Goal: Find specific page/section: Find specific page/section

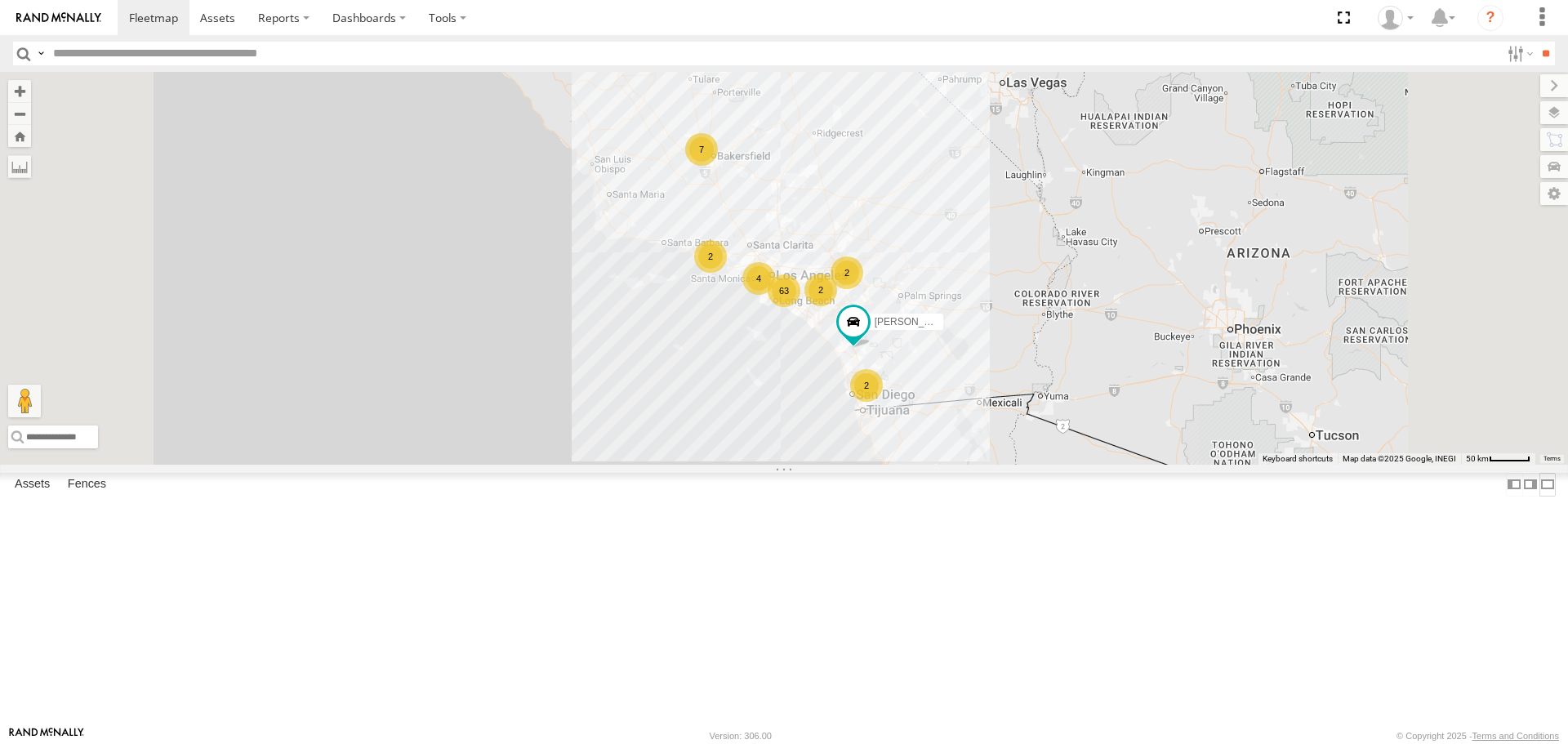
click at [781, 497] on label at bounding box center [1547, 484] width 17 height 24
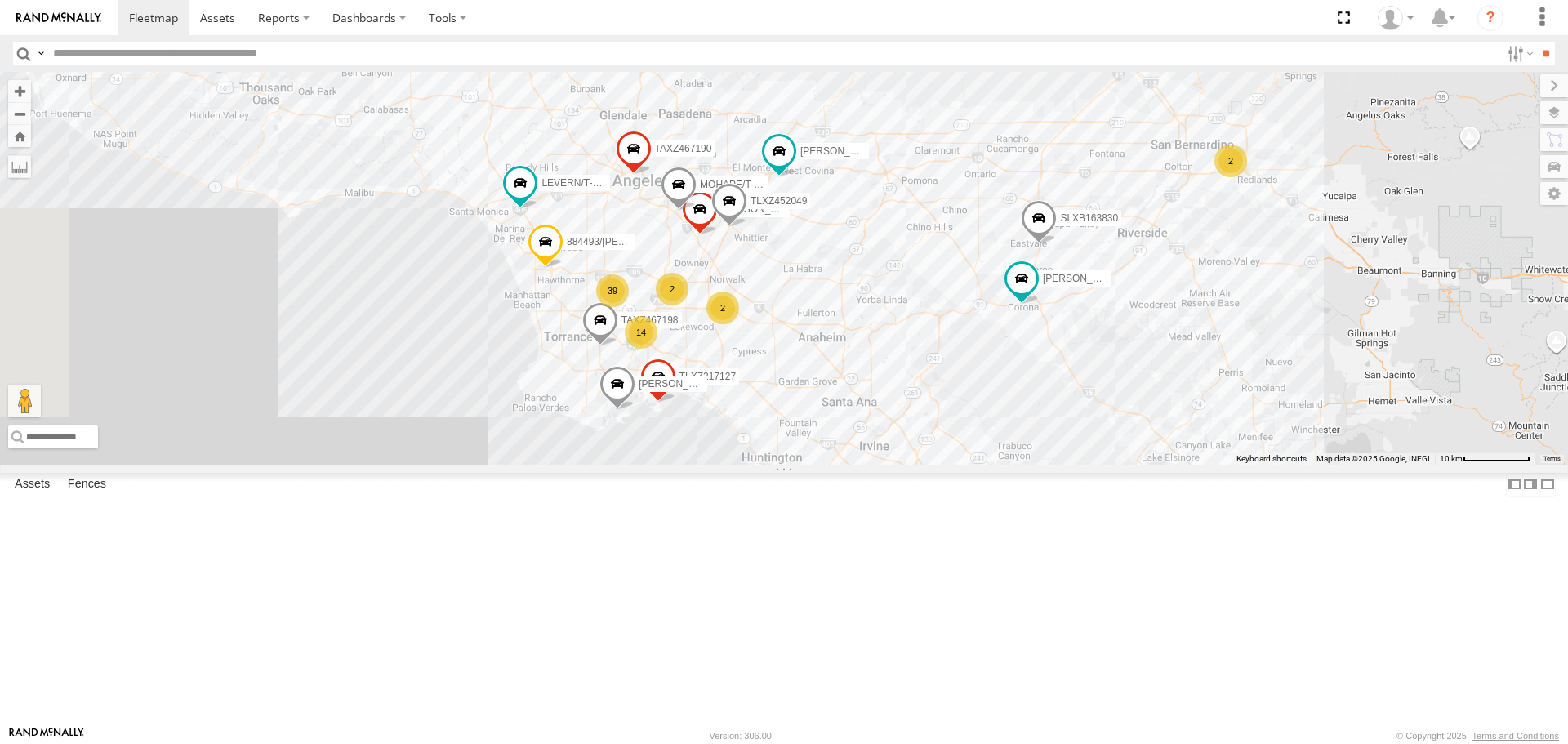
drag, startPoint x: 778, startPoint y: 477, endPoint x: 1046, endPoint y: 426, distance: 272.8
click at [781, 426] on div "[PERSON_NAME]/T-1625 [PERSON_NAME]/T-1627 TAXZ467188 884493/[PERSON_NAME]/T-169…" at bounding box center [784, 268] width 1568 height 392
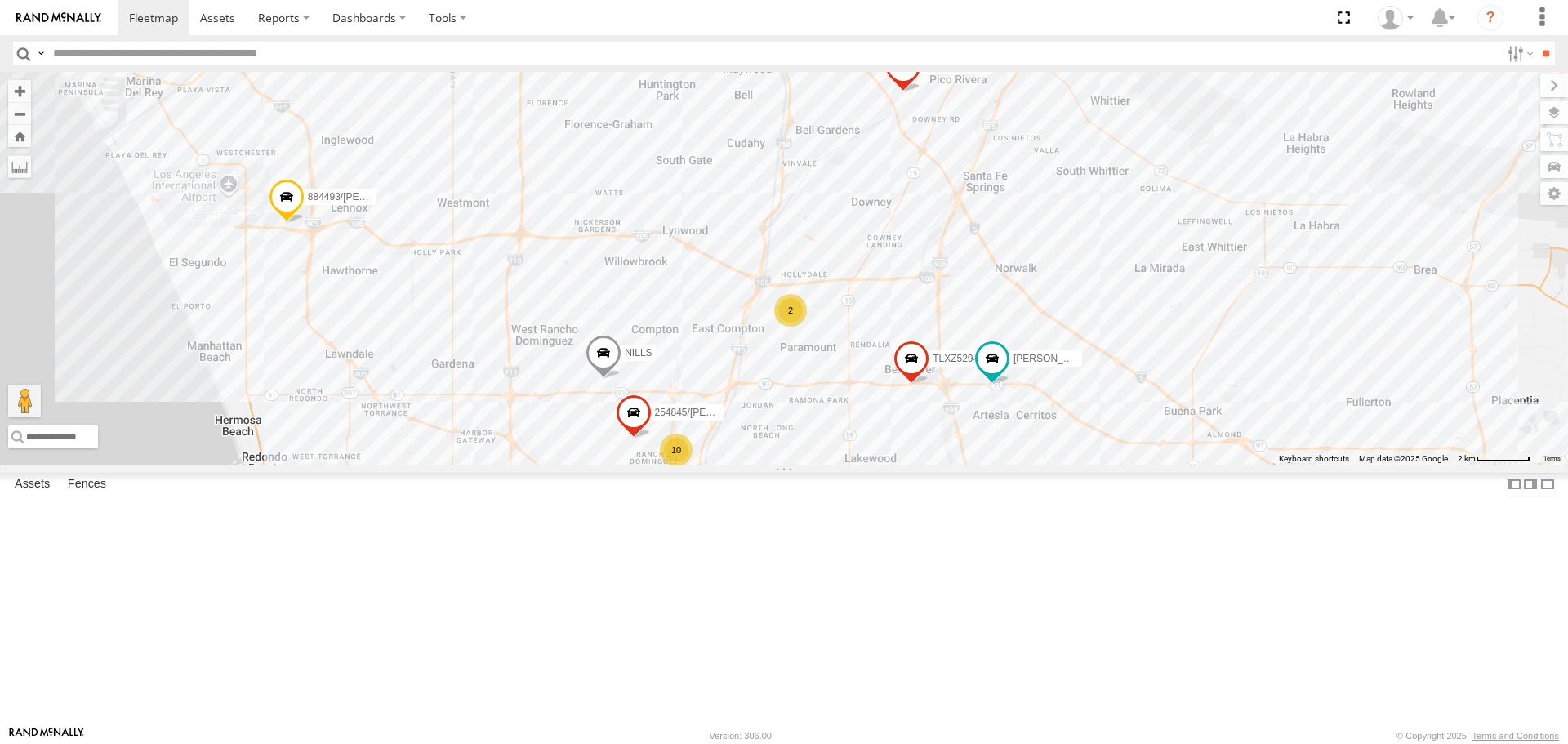
drag, startPoint x: 666, startPoint y: 324, endPoint x: 1289, endPoint y: 454, distance: 636.4
click at [781, 454] on div "[PERSON_NAME]/T-1625 [PERSON_NAME]/T-1627 TAXZ467188 884493/[PERSON_NAME]/T-169…" at bounding box center [784, 268] width 1568 height 392
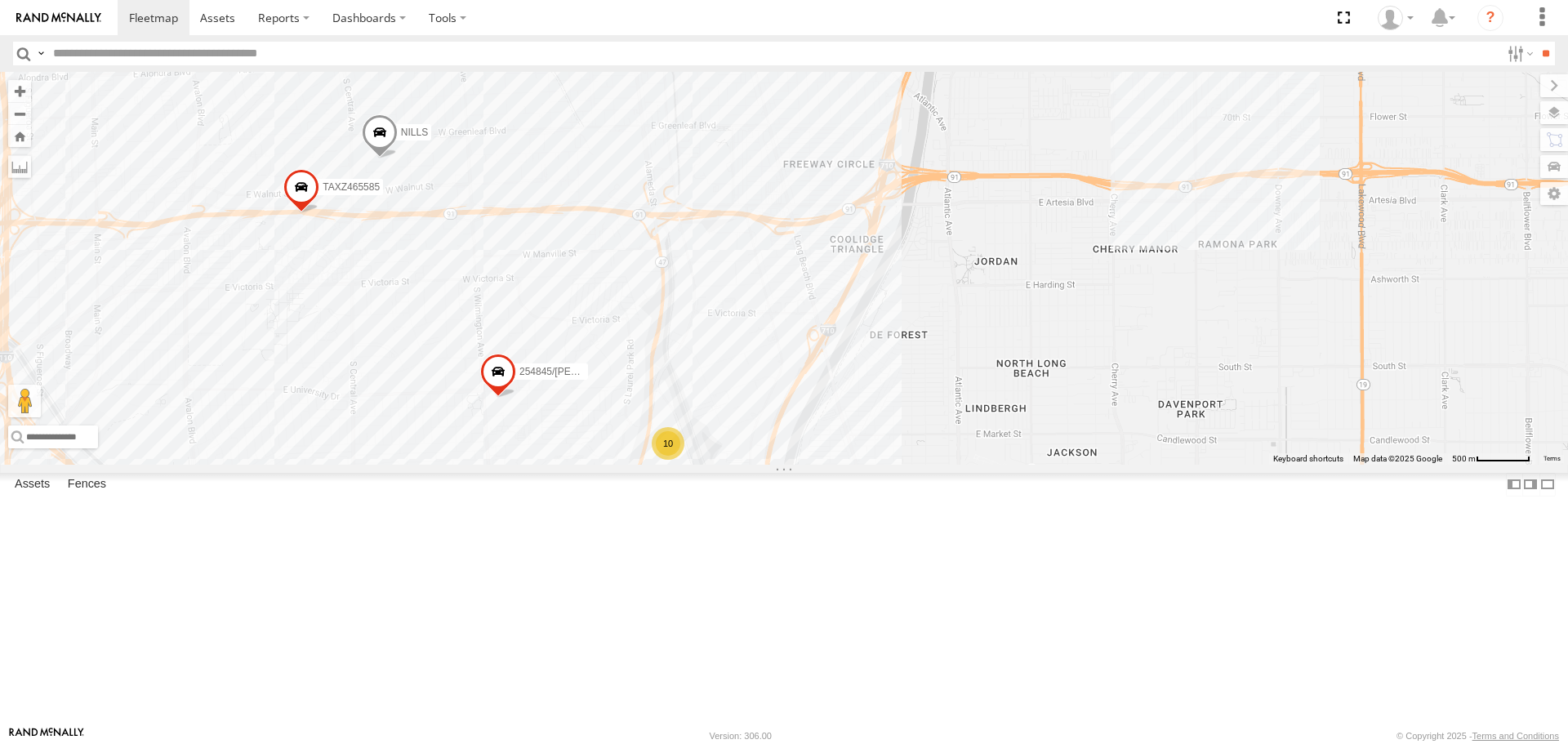
drag, startPoint x: 691, startPoint y: 576, endPoint x: 676, endPoint y: 516, distance: 61.8
click at [676, 464] on div "[PERSON_NAME]/T-1625 [PERSON_NAME]/T-1627 TAXZ467188 884493/[PERSON_NAME]/T-169…" at bounding box center [784, 268] width 1568 height 392
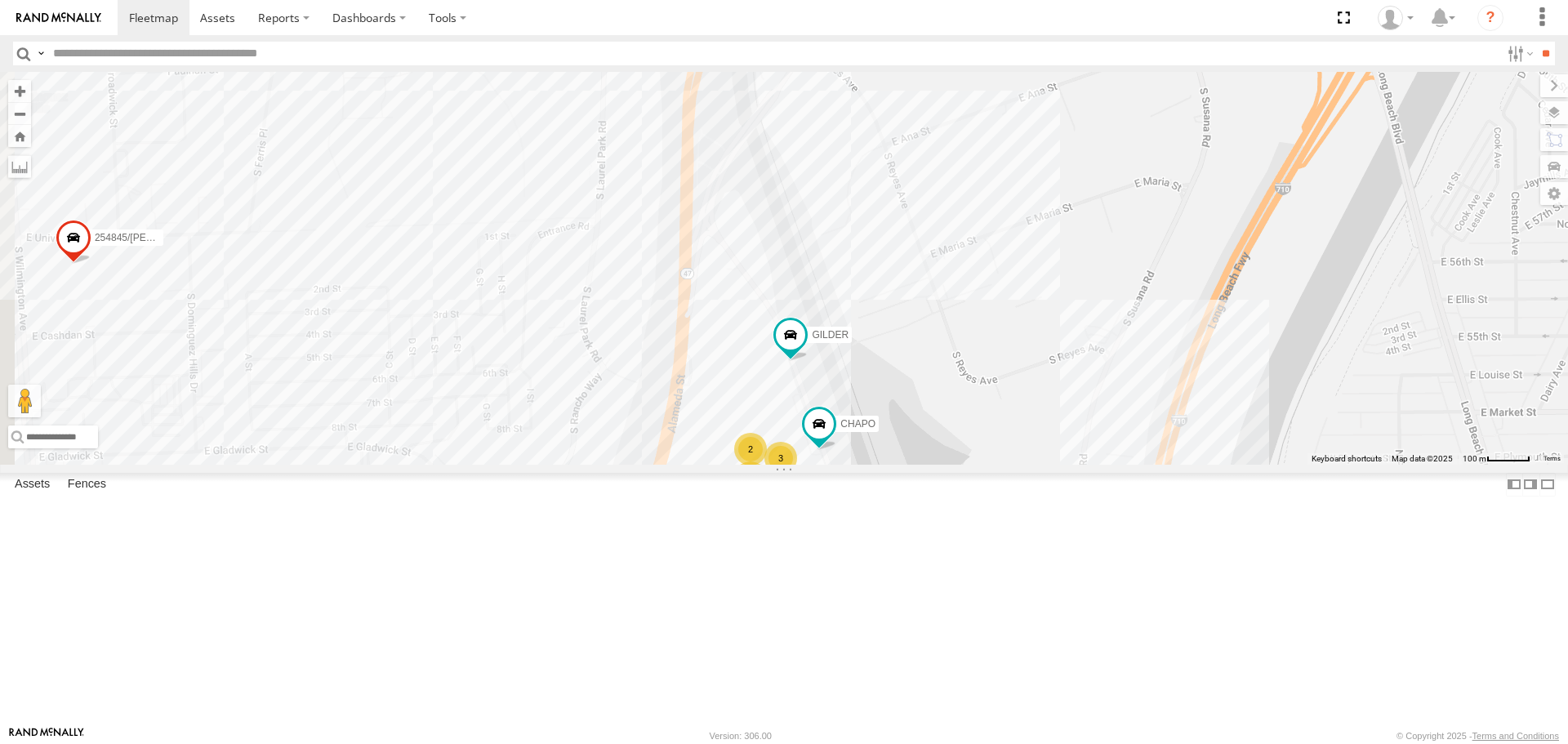
drag, startPoint x: 899, startPoint y: 322, endPoint x: 946, endPoint y: 595, distance: 277.0
click at [781, 464] on div "[PERSON_NAME]/T-1625 [PERSON_NAME]/T-1627 TAXZ467188 884493/[PERSON_NAME]/T-169…" at bounding box center [784, 268] width 1568 height 392
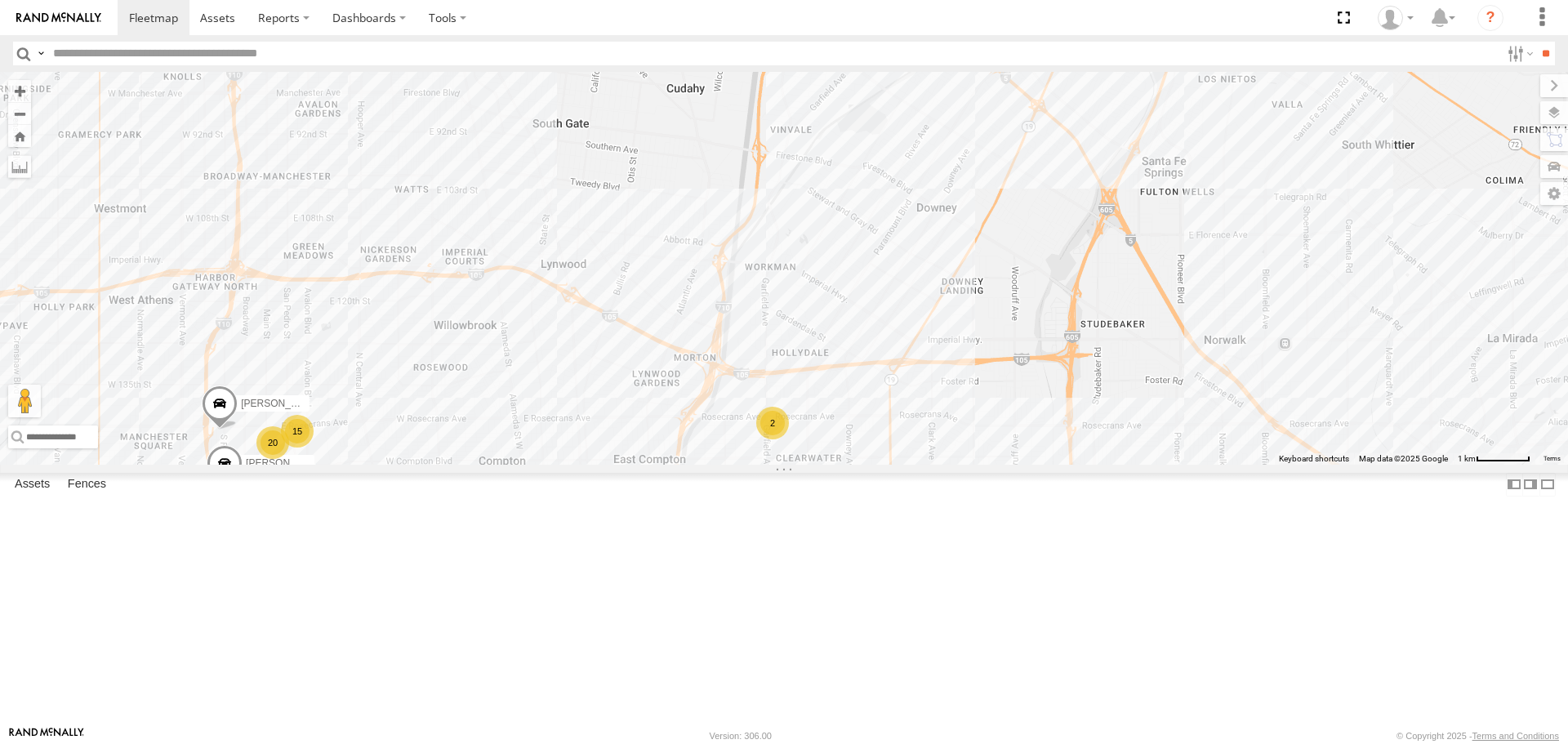
drag, startPoint x: 1131, startPoint y: 401, endPoint x: 739, endPoint y: 616, distance: 447.1
click at [745, 464] on div "[PERSON_NAME]/T-1625 [PERSON_NAME]/T-1627 TAXZ467188 884493/[PERSON_NAME]/T-169…" at bounding box center [784, 268] width 1568 height 392
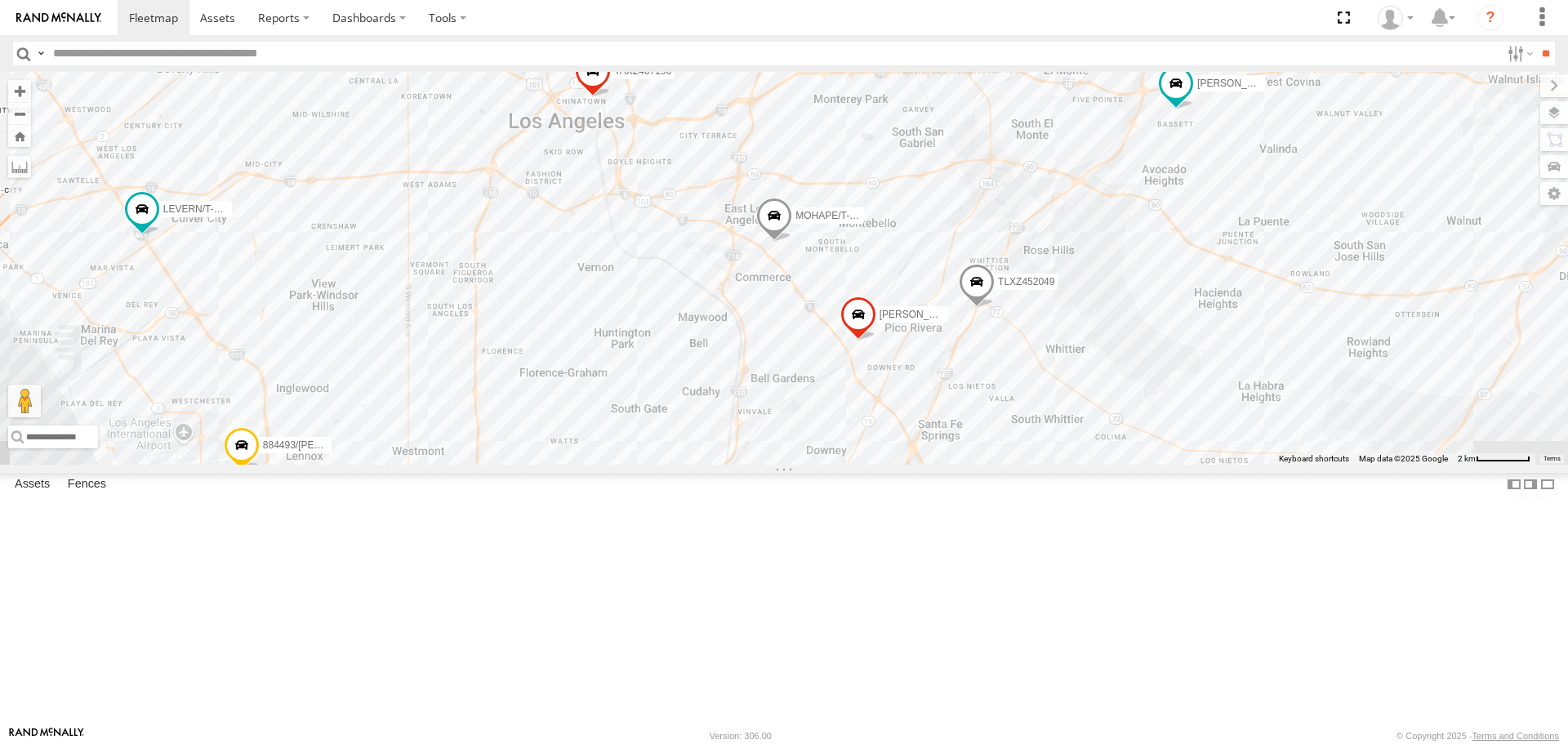
drag, startPoint x: 782, startPoint y: 287, endPoint x: 770, endPoint y: 430, distance: 143.5
click at [770, 430] on div "[PERSON_NAME]/T-1625 [PERSON_NAME]/T-1627 TAXZ467188 884493/[PERSON_NAME]/T-169…" at bounding box center [784, 268] width 1568 height 392
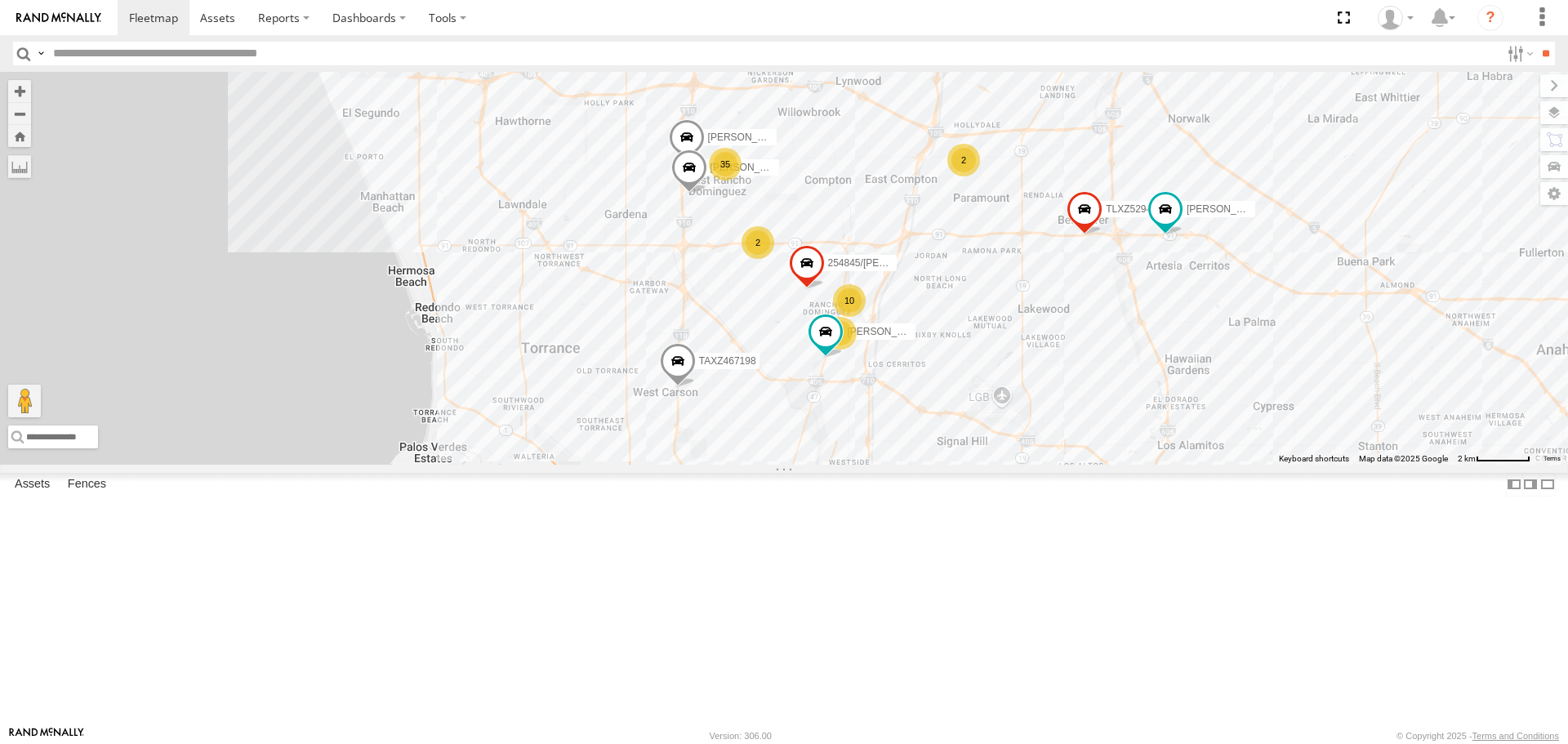
drag, startPoint x: 682, startPoint y: 531, endPoint x: 826, endPoint y: 228, distance: 335.5
click at [781, 132] on div "[PERSON_NAME]/T-1625 [PERSON_NAME]/T-1627 TAXZ467188 884493/[PERSON_NAME]/T-169…" at bounding box center [784, 268] width 1568 height 392
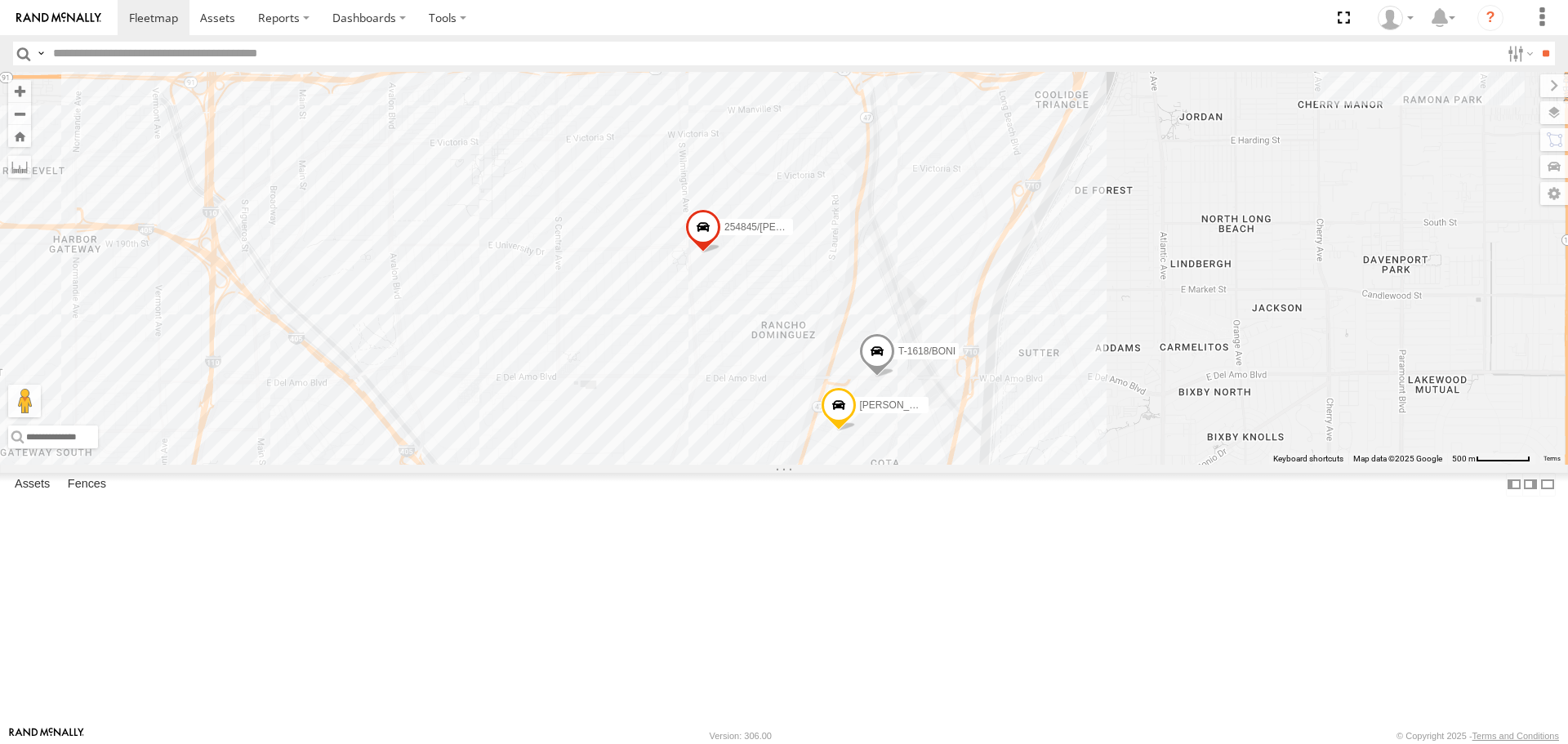
drag, startPoint x: 1174, startPoint y: 568, endPoint x: 785, endPoint y: 213, distance: 526.6
click at [781, 213] on div "[PERSON_NAME]/T-1625 [PERSON_NAME]/T-1627 TAXZ467188 884493/[PERSON_NAME]/T-169…" at bounding box center [784, 268] width 1568 height 392
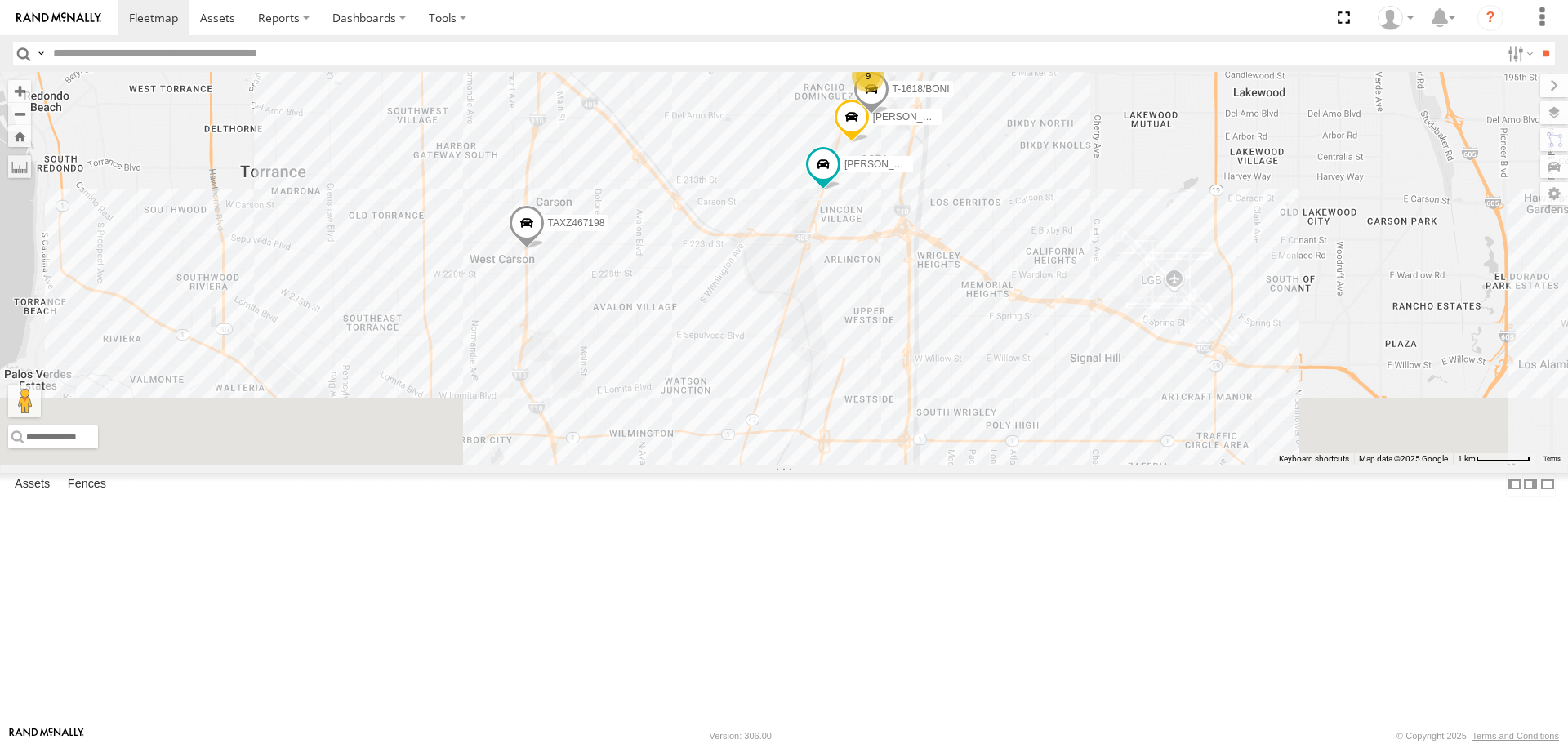
drag, startPoint x: 935, startPoint y: 583, endPoint x: 973, endPoint y: 261, distance: 324.2
click at [781, 261] on div "[PERSON_NAME]/T-1625 [PERSON_NAME]/T-1627 TAXZ467188 884493/[PERSON_NAME]/T-169…" at bounding box center [784, 268] width 1568 height 392
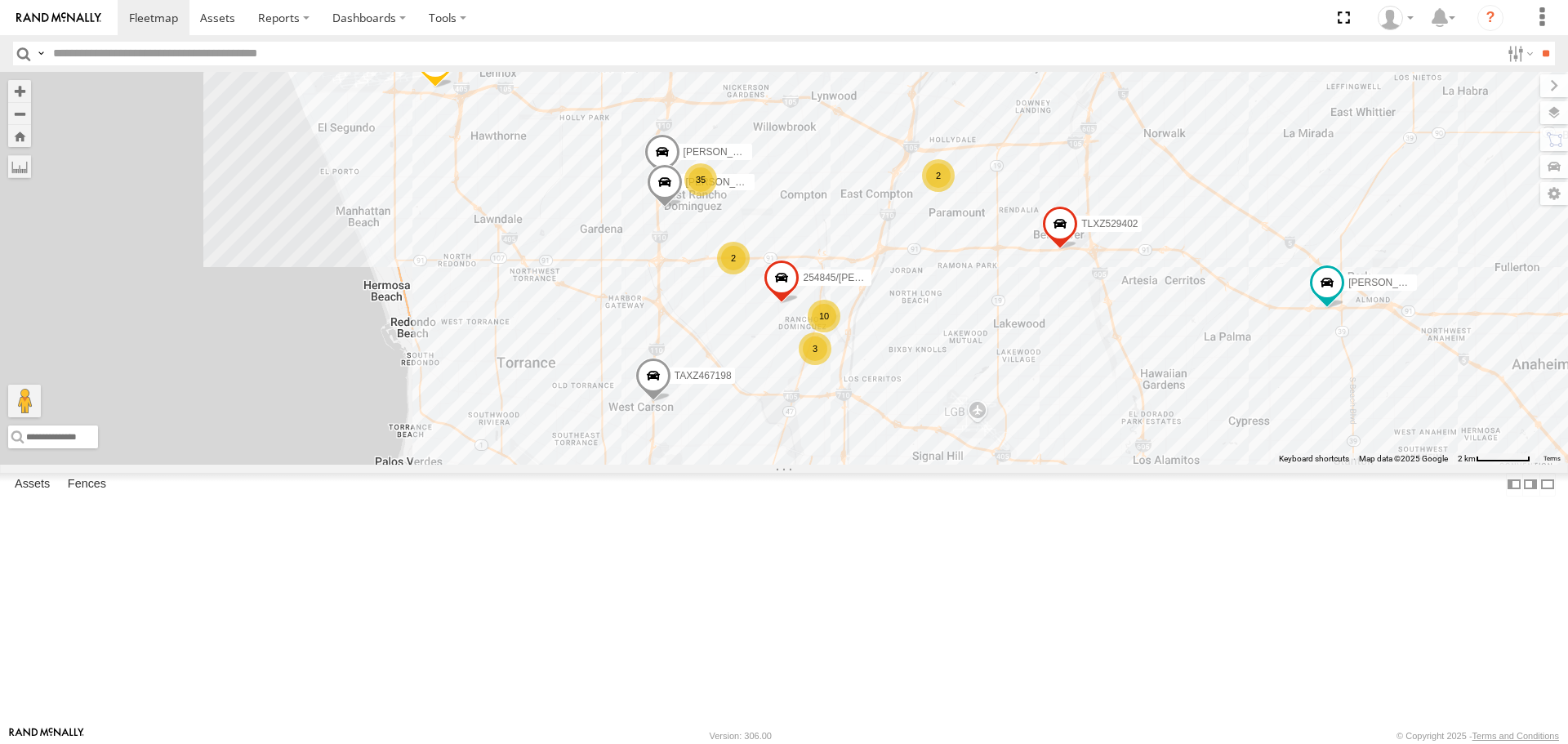
drag, startPoint x: 957, startPoint y: 375, endPoint x: 880, endPoint y: 427, distance: 92.9
click at [781, 427] on div "[PERSON_NAME]/T-1625 [PERSON_NAME]/T-1627 TAXZ467188 884493/[PERSON_NAME]/T-169…" at bounding box center [784, 268] width 1568 height 392
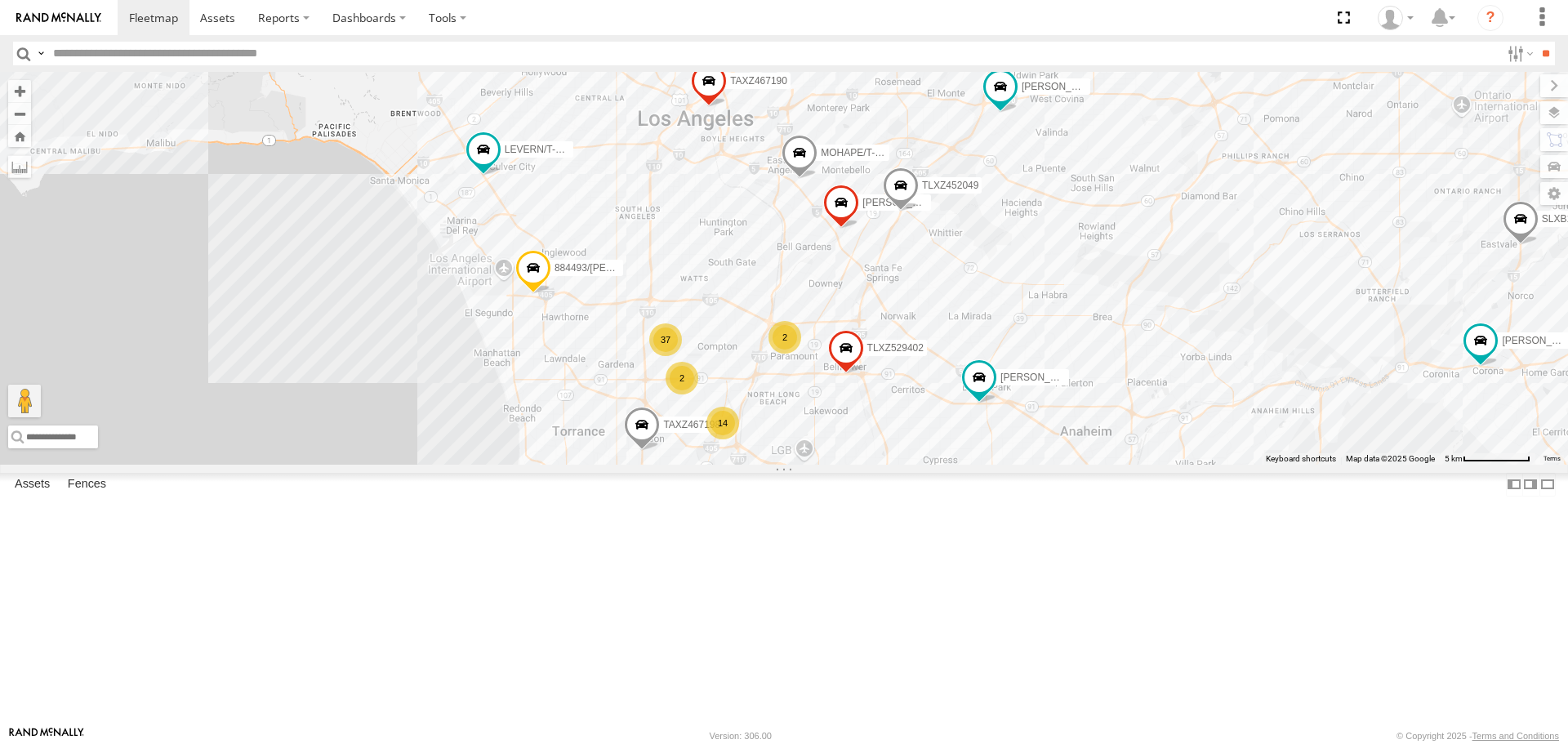
drag, startPoint x: 1158, startPoint y: 531, endPoint x: 940, endPoint y: 622, distance: 236.2
click at [781, 464] on div "[PERSON_NAME]/T-1625 [PERSON_NAME]/T-1627 TAXZ467188 884493/[PERSON_NAME]/T-169…" at bounding box center [784, 268] width 1568 height 392
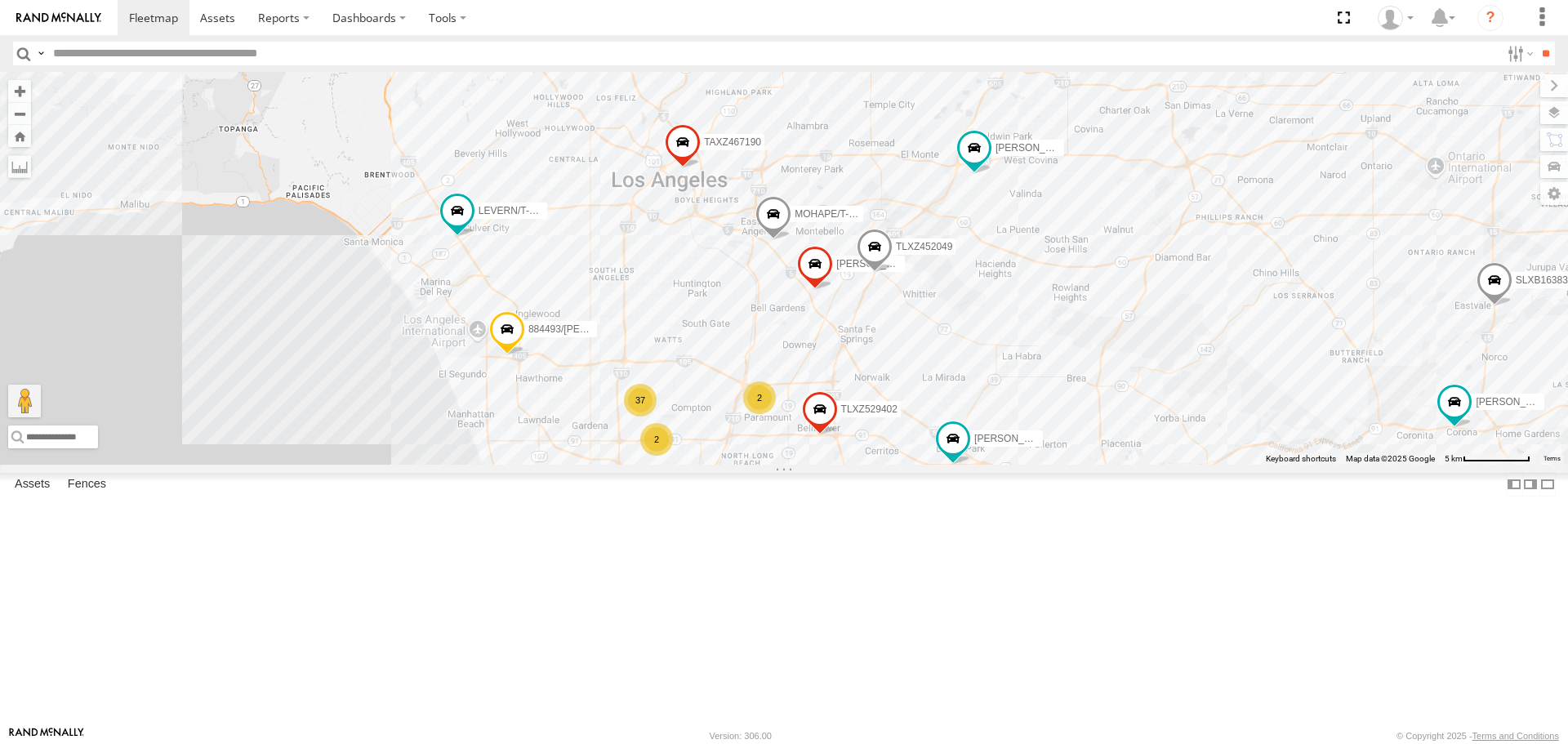
click at [204, 46] on input "text" at bounding box center [772, 53] width 1453 height 24
type input "******"
click at [781, 42] on input "**" at bounding box center [1545, 53] width 19 height 24
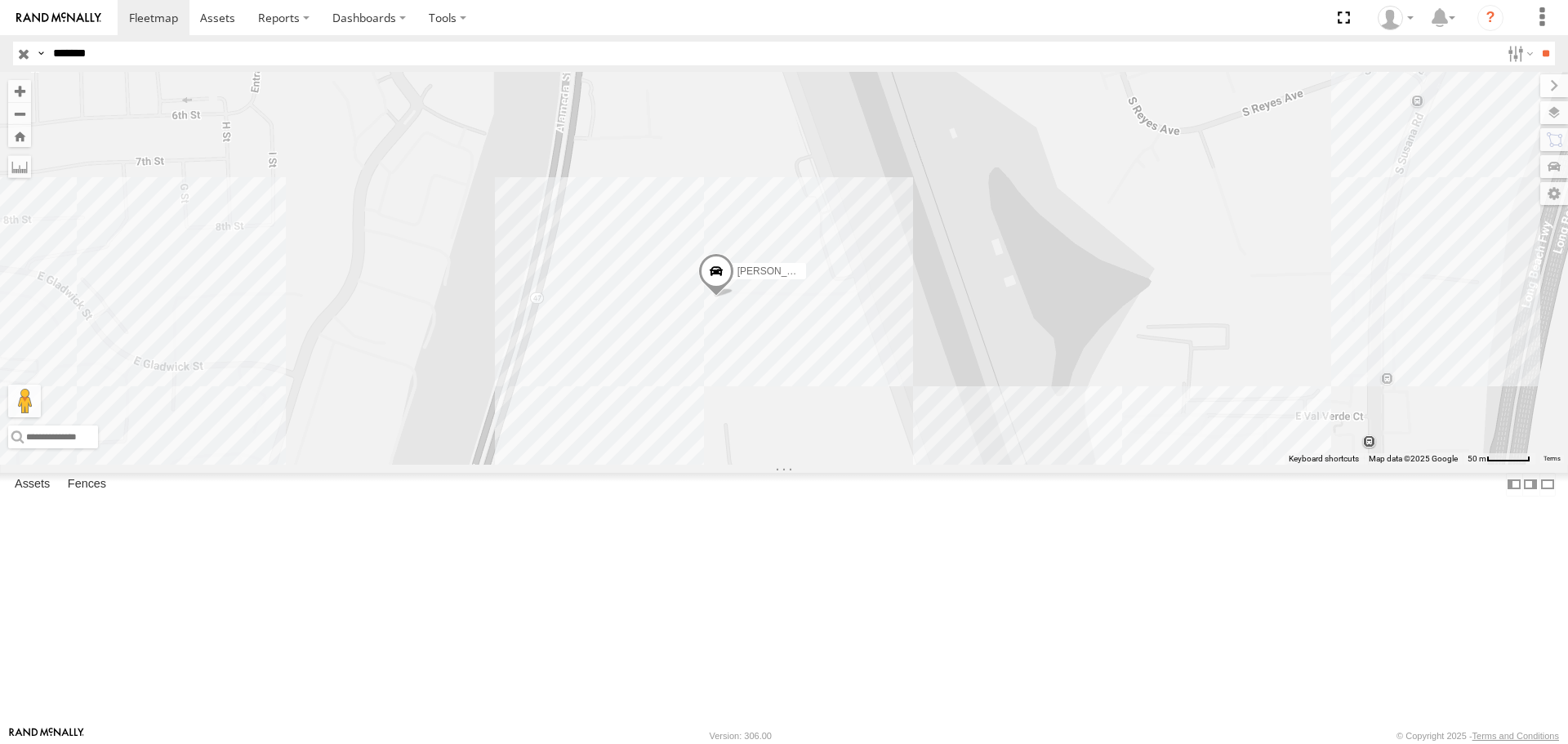
click at [726, 298] on span at bounding box center [716, 276] width 36 height 44
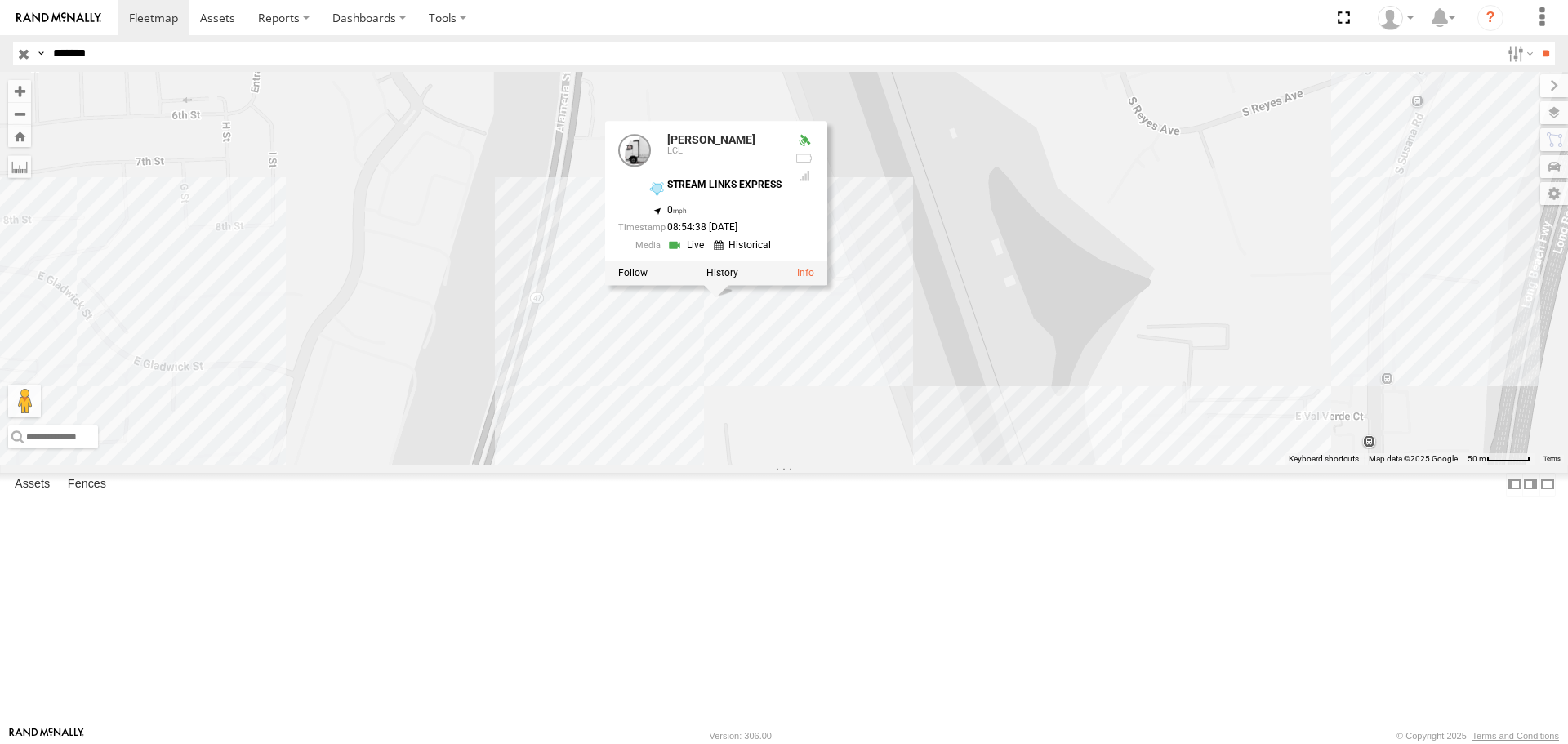
click at [725, 286] on div at bounding box center [716, 274] width 222 height 24
click at [723, 280] on label at bounding box center [722, 274] width 32 height 11
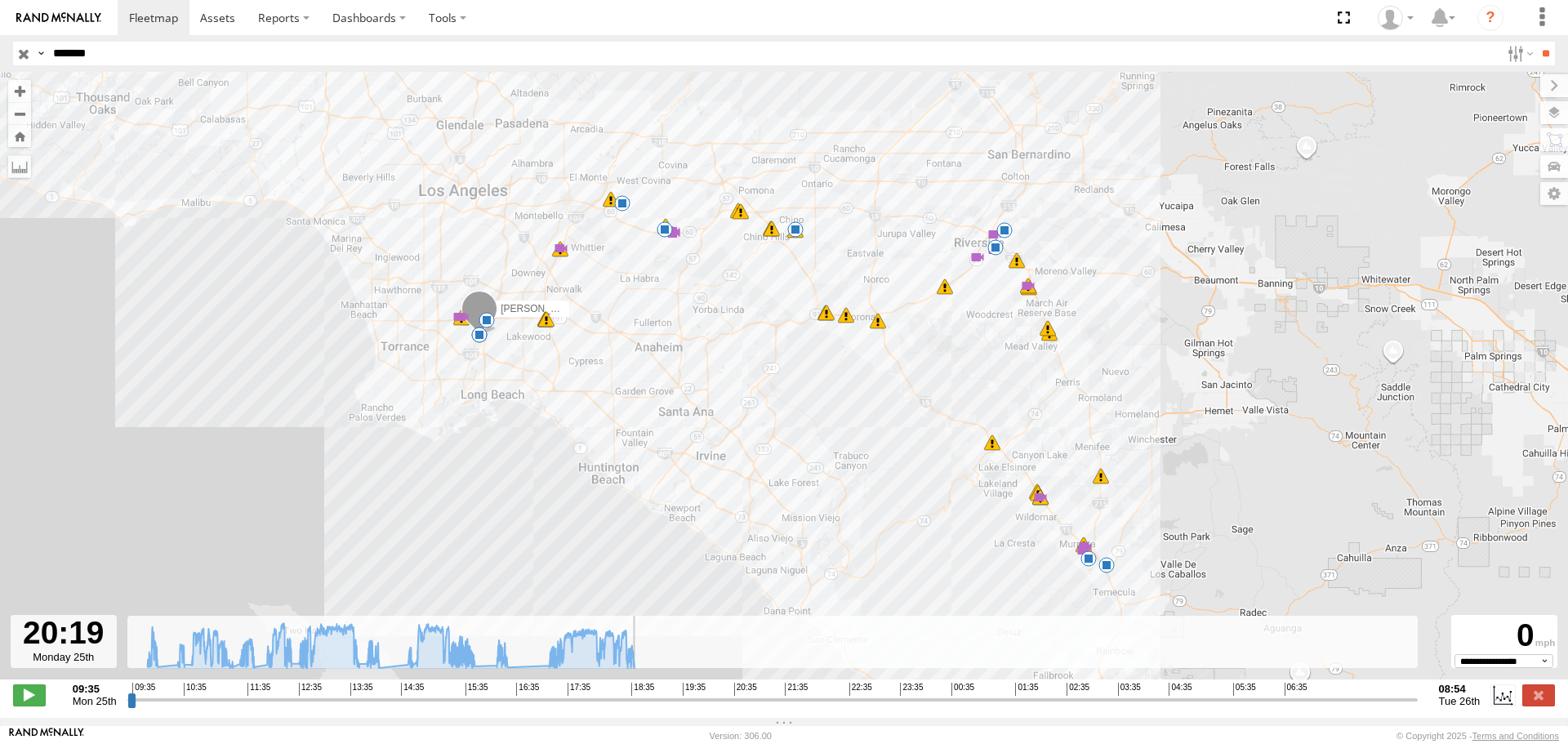
drag, startPoint x: 131, startPoint y: 703, endPoint x: 750, endPoint y: 684, distance: 619.3
type input "**********"
click at [750, 692] on input "range" at bounding box center [772, 700] width 1290 height 16
click at [44, 12] on img at bounding box center [59, 17] width 85 height 11
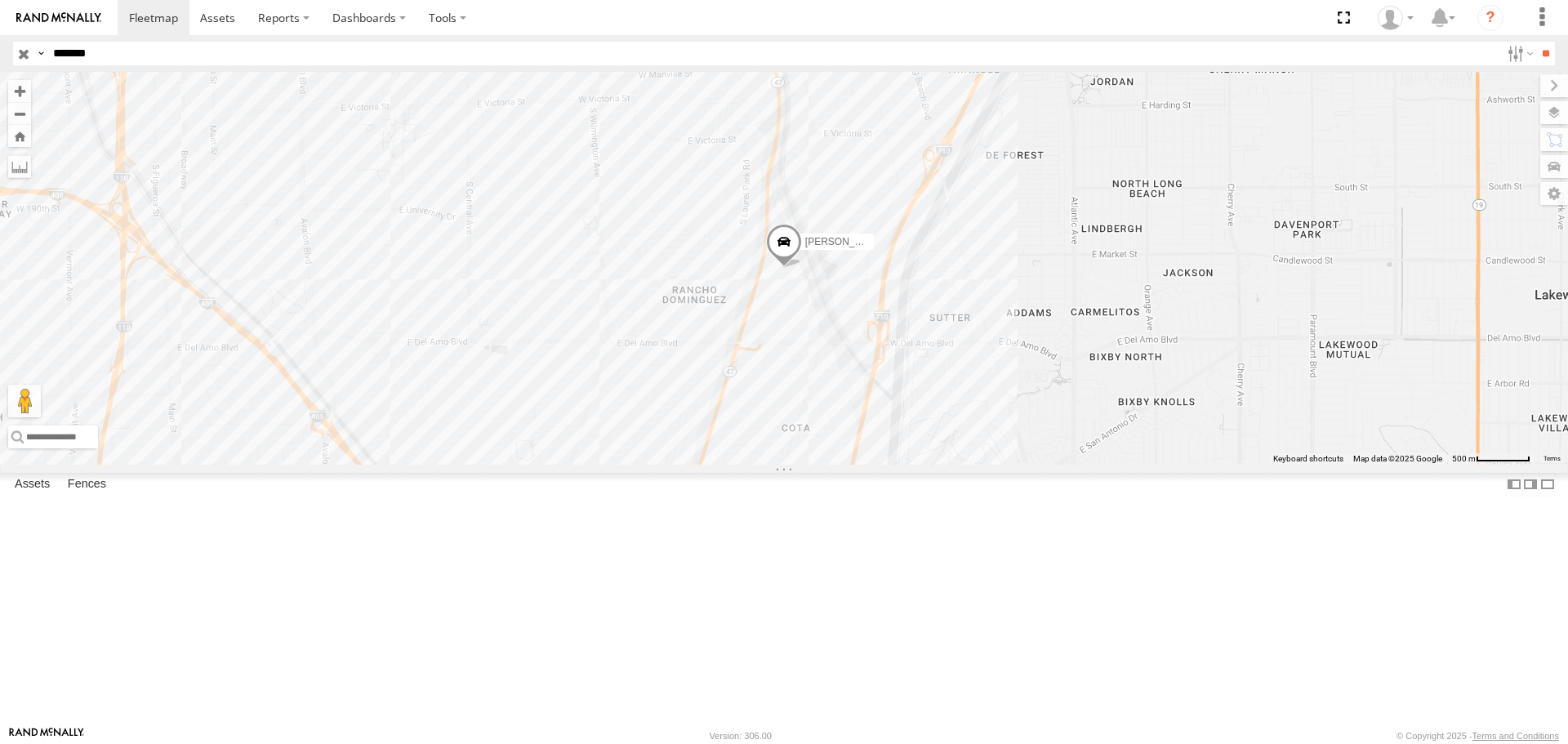
click at [20, 54] on input "button" at bounding box center [24, 53] width 21 height 24
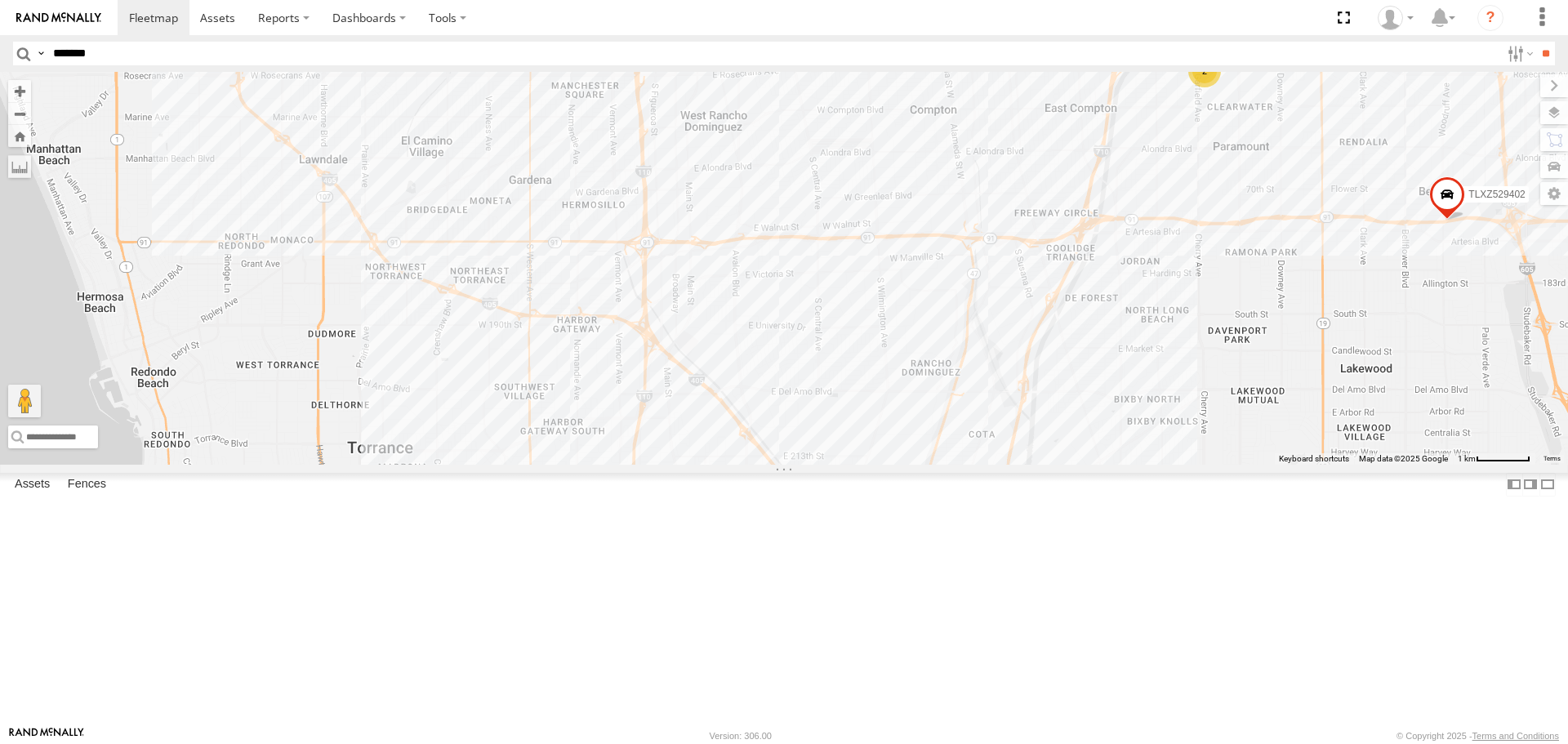
drag, startPoint x: 636, startPoint y: 557, endPoint x: 1518, endPoint y: 184, distance: 957.6
click at [1567, 171] on html at bounding box center [784, 372] width 1568 height 744
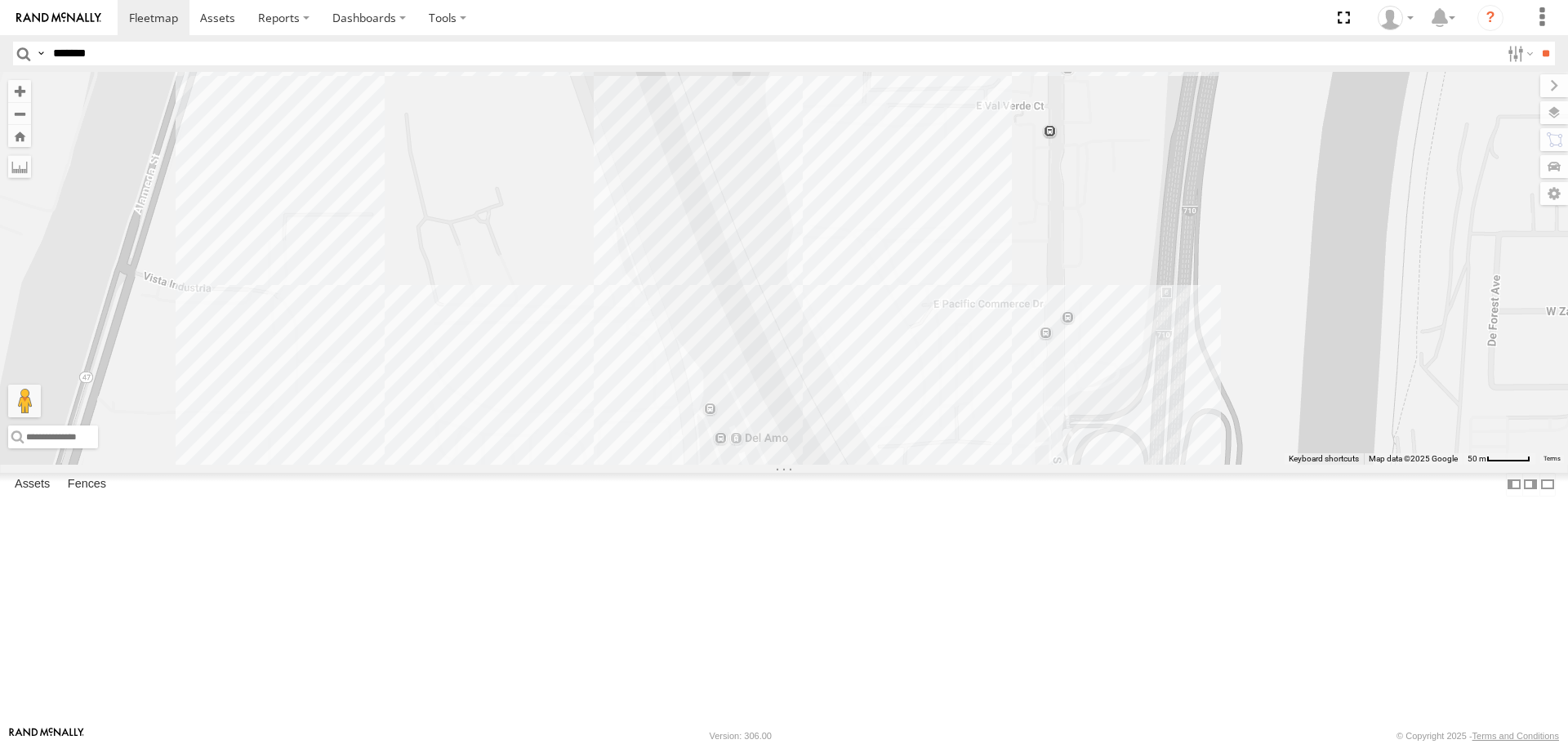
drag, startPoint x: 1188, startPoint y: 325, endPoint x: 878, endPoint y: 678, distance: 469.8
click at [878, 464] on div "DANTE JUSTIN/T-1628 TAXZ467190 LARS/T-1623 TLXZ452049 TLXZ529402 MARCIAL/337202…" at bounding box center [784, 268] width 1568 height 392
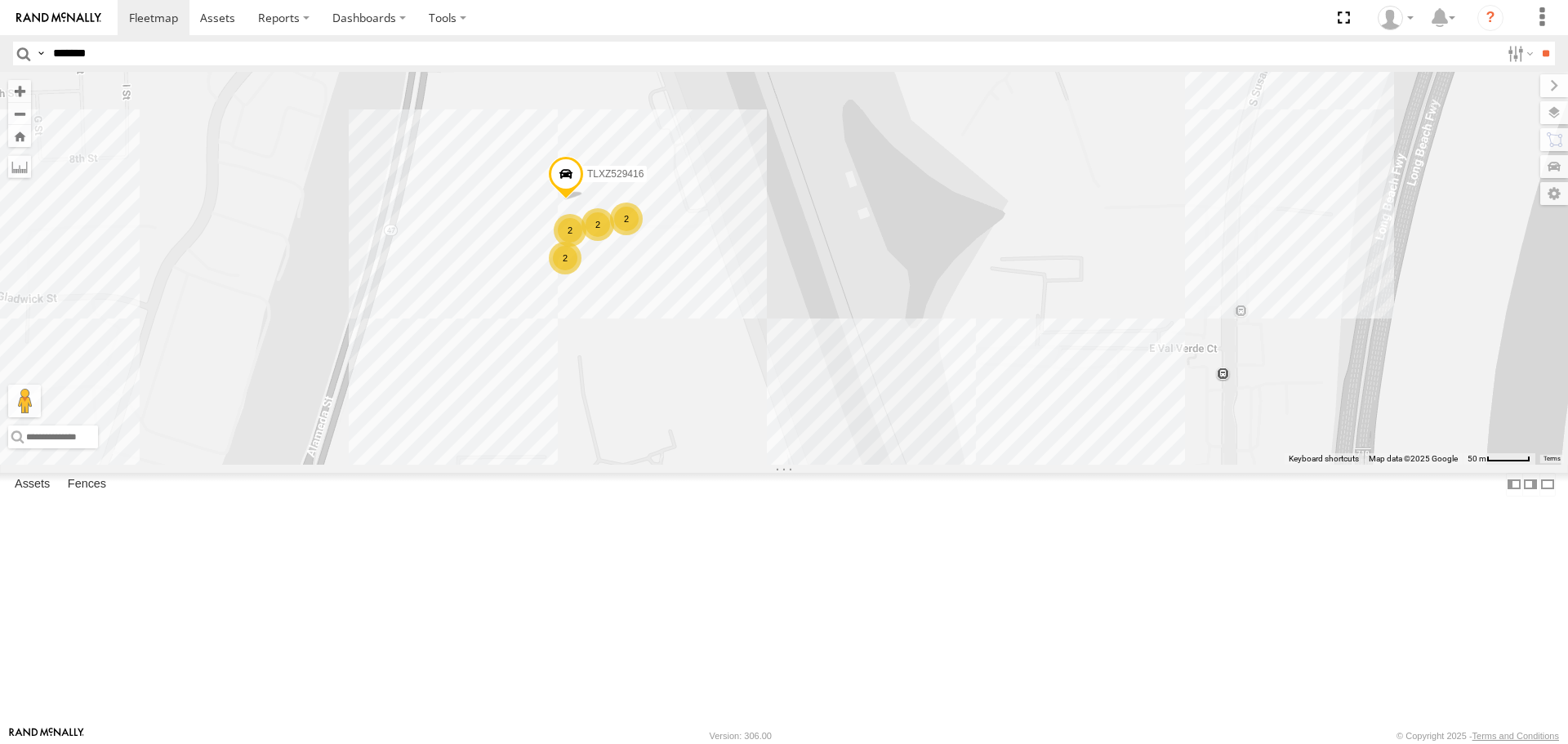
drag, startPoint x: 386, startPoint y: 220, endPoint x: 589, endPoint y: 487, distance: 335.4
click at [587, 464] on div "DANTE JUSTIN/T-1628 TAXZ467190 LARS/T-1623 TLXZ452049 TLXZ529402 MARCIAL/337202…" at bounding box center [784, 268] width 1568 height 392
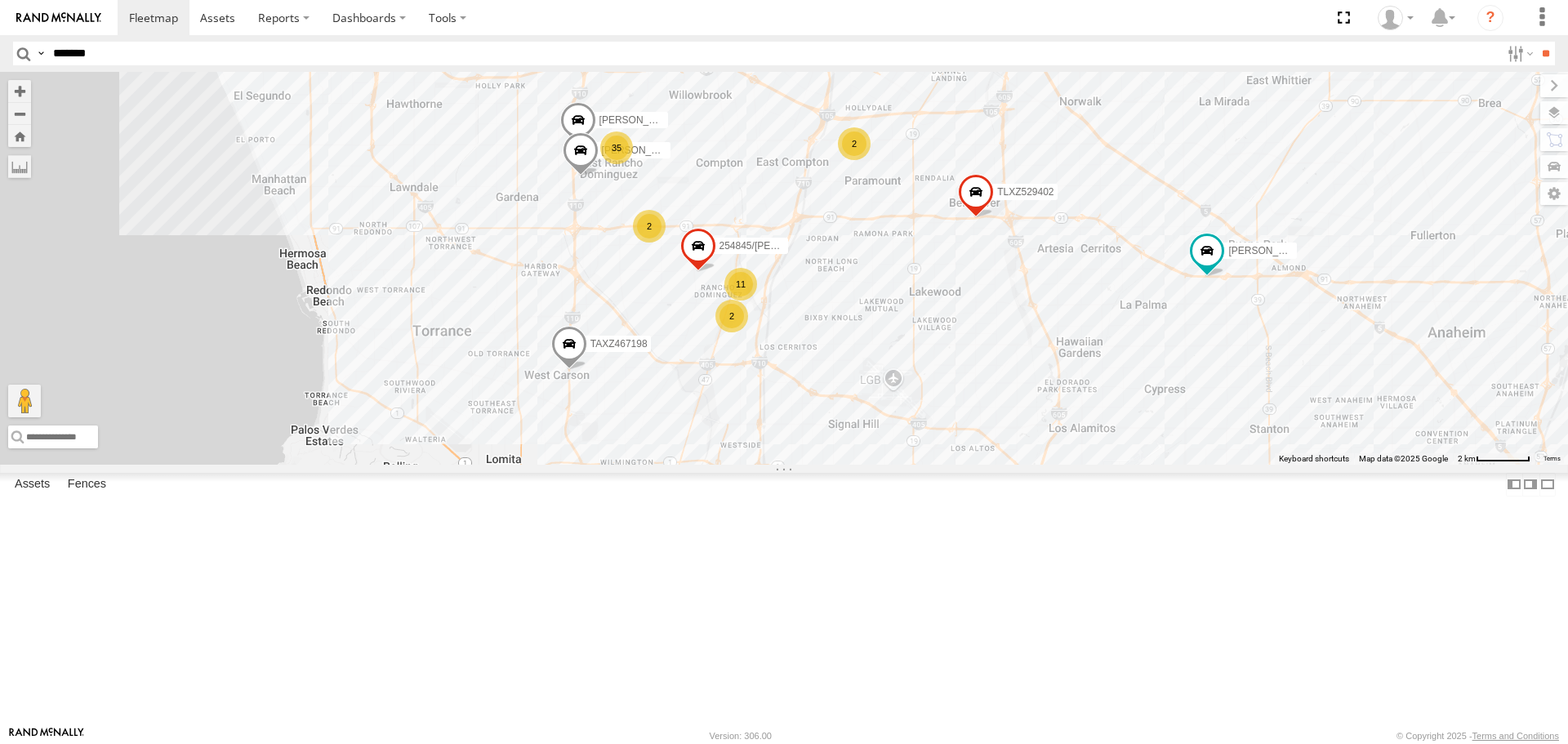
click at [1205, 433] on div "DANTE JUSTIN/T-1628 TAXZ467190 LARS/T-1623 TLXZ452049 TLXZ529402 254845/QUINN J…" at bounding box center [784, 268] width 1568 height 392
drag, startPoint x: 1267, startPoint y: 394, endPoint x: 1269, endPoint y: 445, distance: 51.0
click at [1267, 394] on div "DANTE JUSTIN/T-1628 TAXZ467190 LARS/T-1623 TLXZ452049 TLXZ529402 254845/QUINN J…" at bounding box center [784, 268] width 1568 height 392
click at [890, 388] on div "DANTE JUSTIN/T-1628 TAXZ467190 LARS/T-1623 TLXZ452049 TLXZ529402 254845/QUINN J…" at bounding box center [784, 268] width 1568 height 392
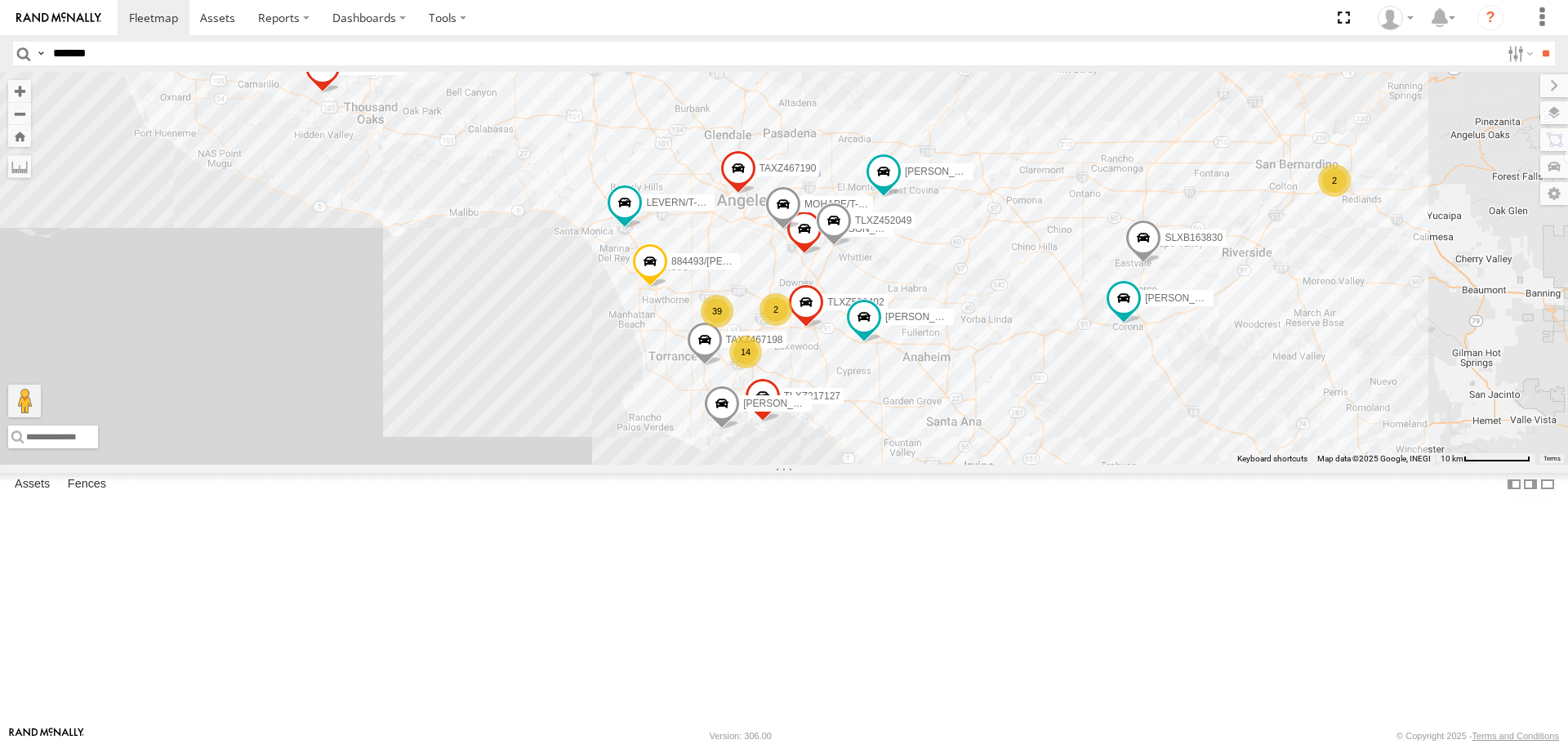
drag, startPoint x: 1056, startPoint y: 322, endPoint x: 979, endPoint y: 451, distance: 150.2
click at [979, 451] on div "DANTE JUSTIN/T-1628 TAXZ467190 LARS/T-1623 TLXZ452049 TLXZ529402 TAXZ467198 CAR…" at bounding box center [784, 268] width 1568 height 392
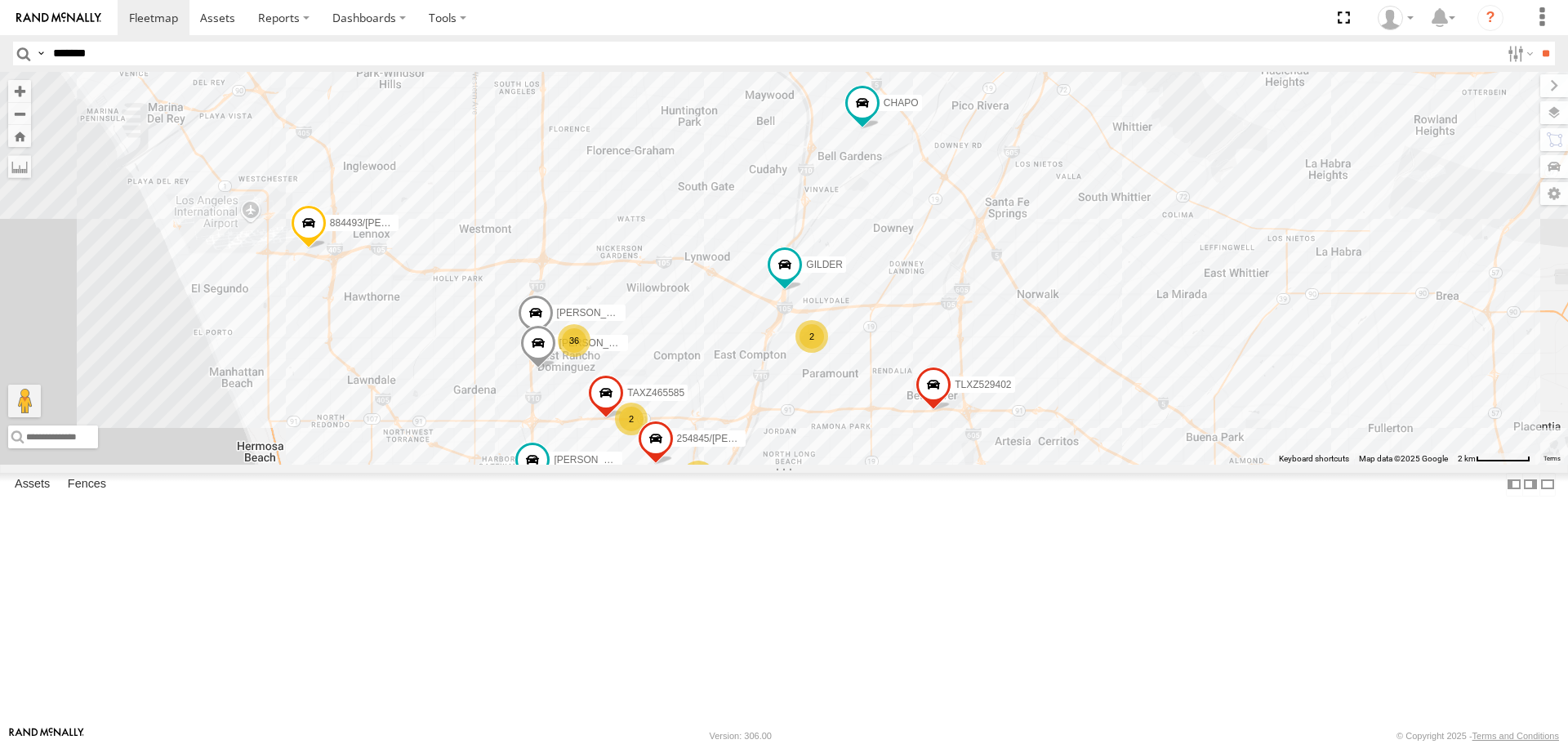
drag, startPoint x: 952, startPoint y: 409, endPoint x: 952, endPoint y: 589, distance: 180.0
click at [952, 464] on div "DANTE TAXZ467190 884493/RUDYS CHAPO 254845/QUINN GILDER TLXZ217127 TLXZ529402 J…" at bounding box center [784, 268] width 1568 height 392
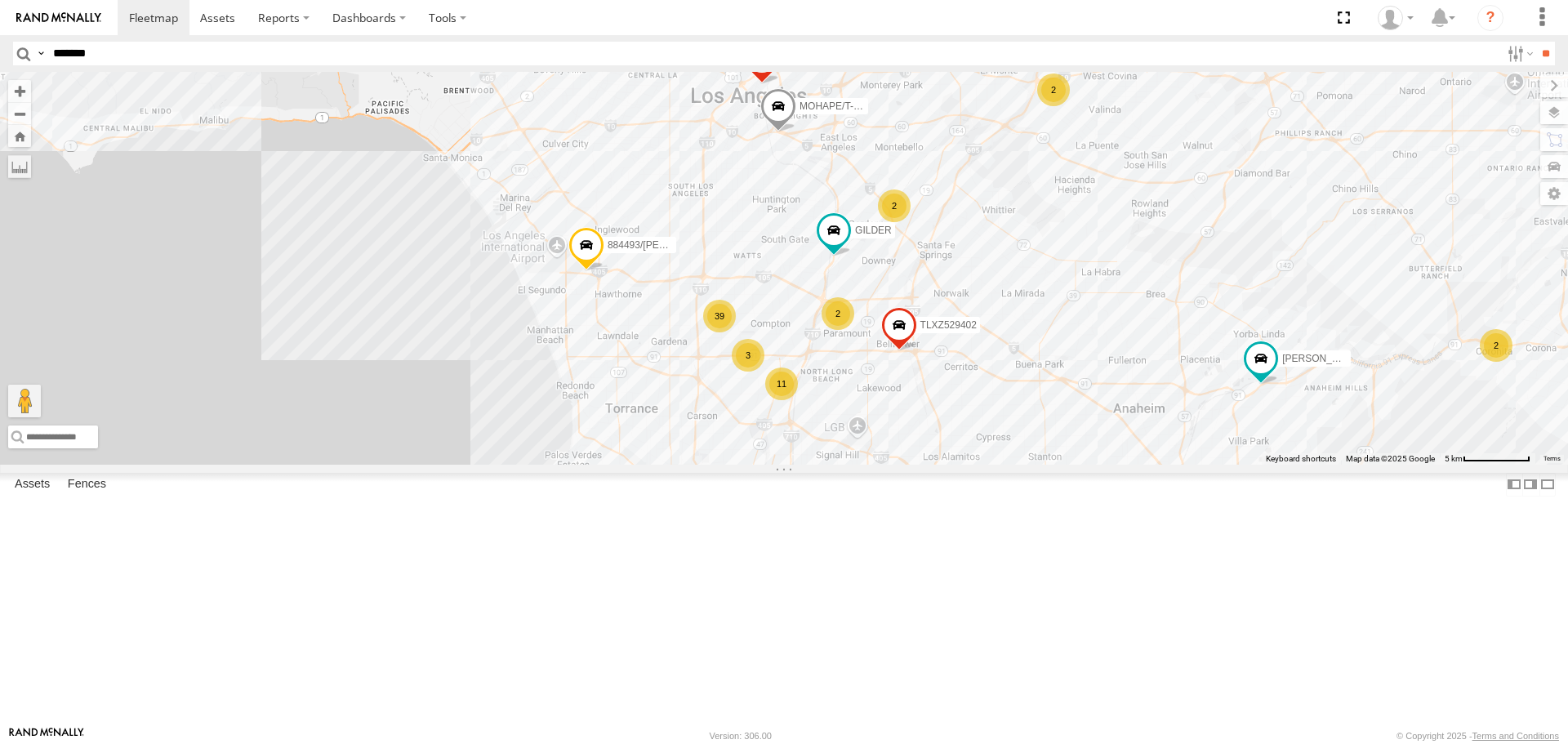
click at [367, 202] on div "884493/RUDYS GILDER MOHAPE/T-1689 TLXZ217127 TLXZ529402 TAXZ467198 TOMMY/T-1630…" at bounding box center [784, 268] width 1568 height 392
click at [1005, 425] on div "884493/RUDYS GILDER MOHAPE/T-1689 TLXZ217127 TLXZ529402 TAXZ467198 TOMMY/T-1630…" at bounding box center [784, 268] width 1568 height 392
